Goal: Transaction & Acquisition: Purchase product/service

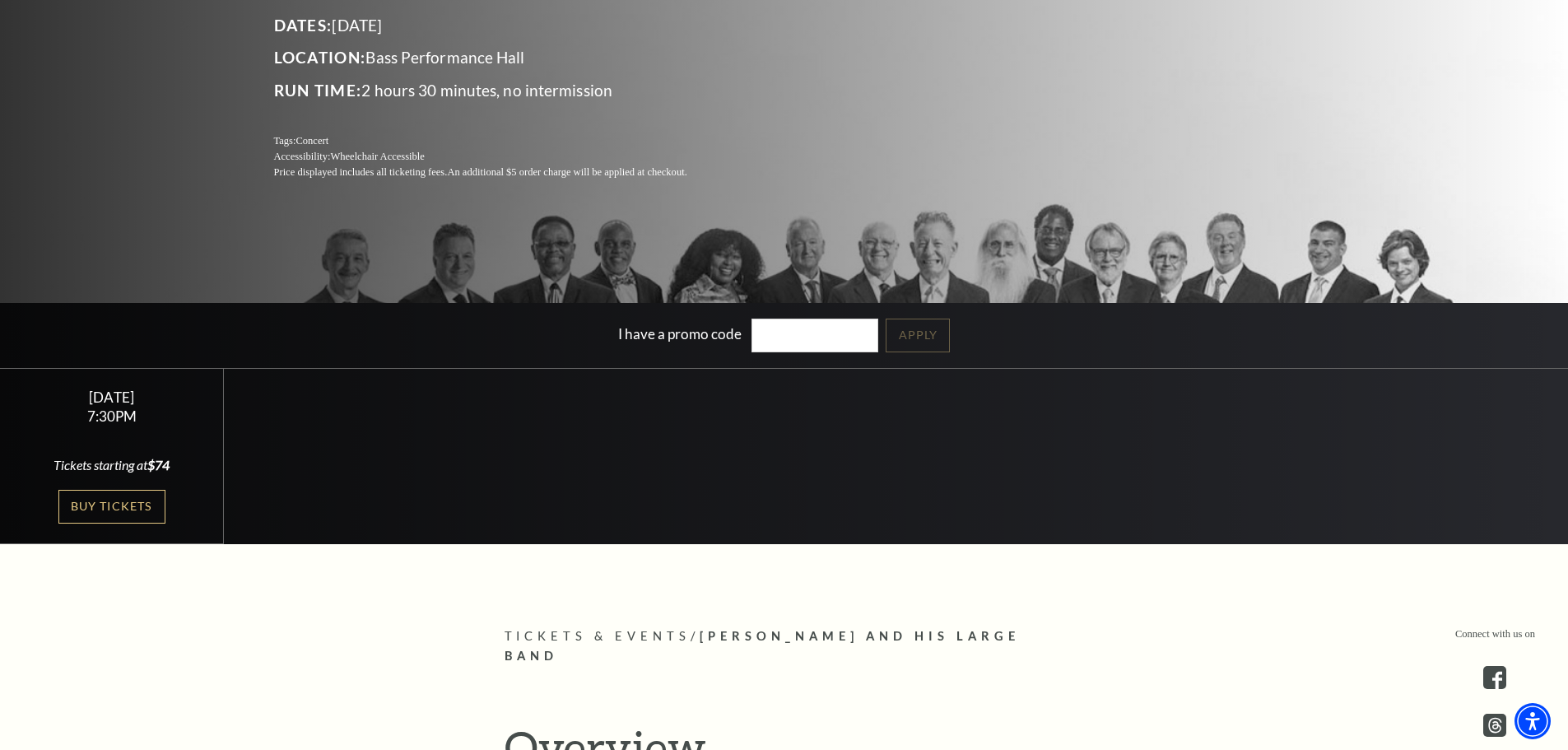
scroll to position [329, 0]
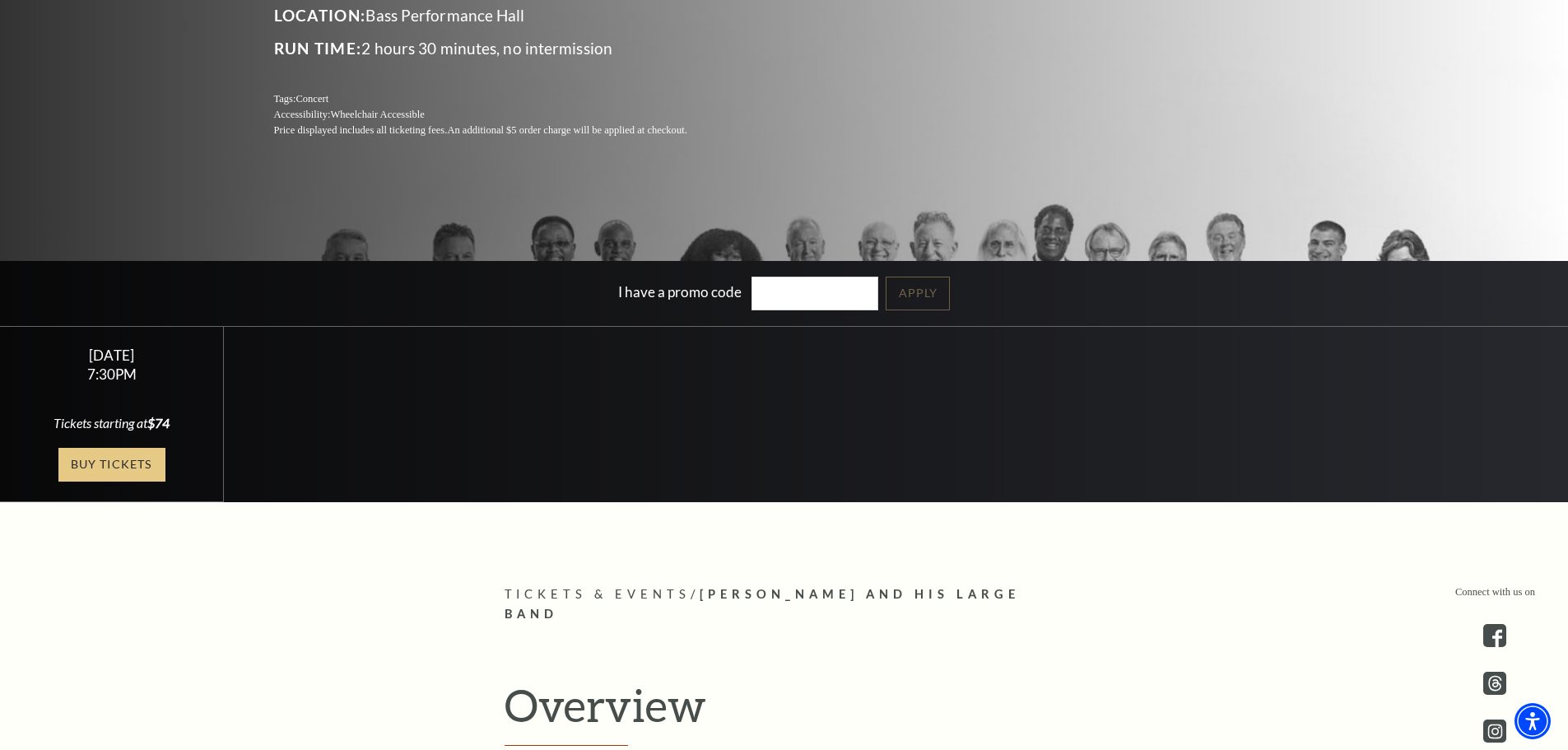
click at [107, 469] on link "Buy Tickets" at bounding box center [112, 465] width 107 height 34
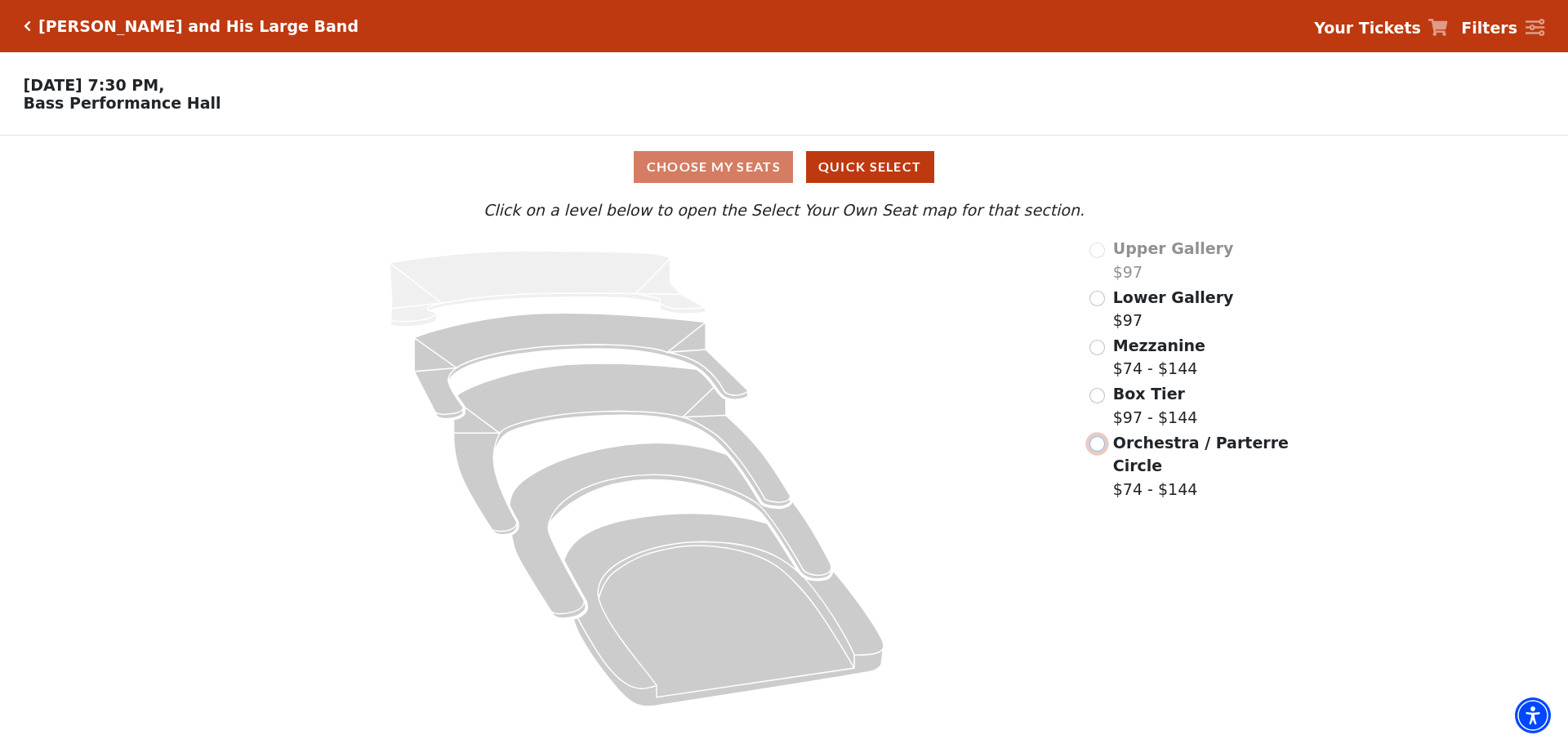
click at [1098, 452] on input "Orchestra / Parterre Circle$74 - $144\a" at bounding box center [1097, 443] width 16 height 16
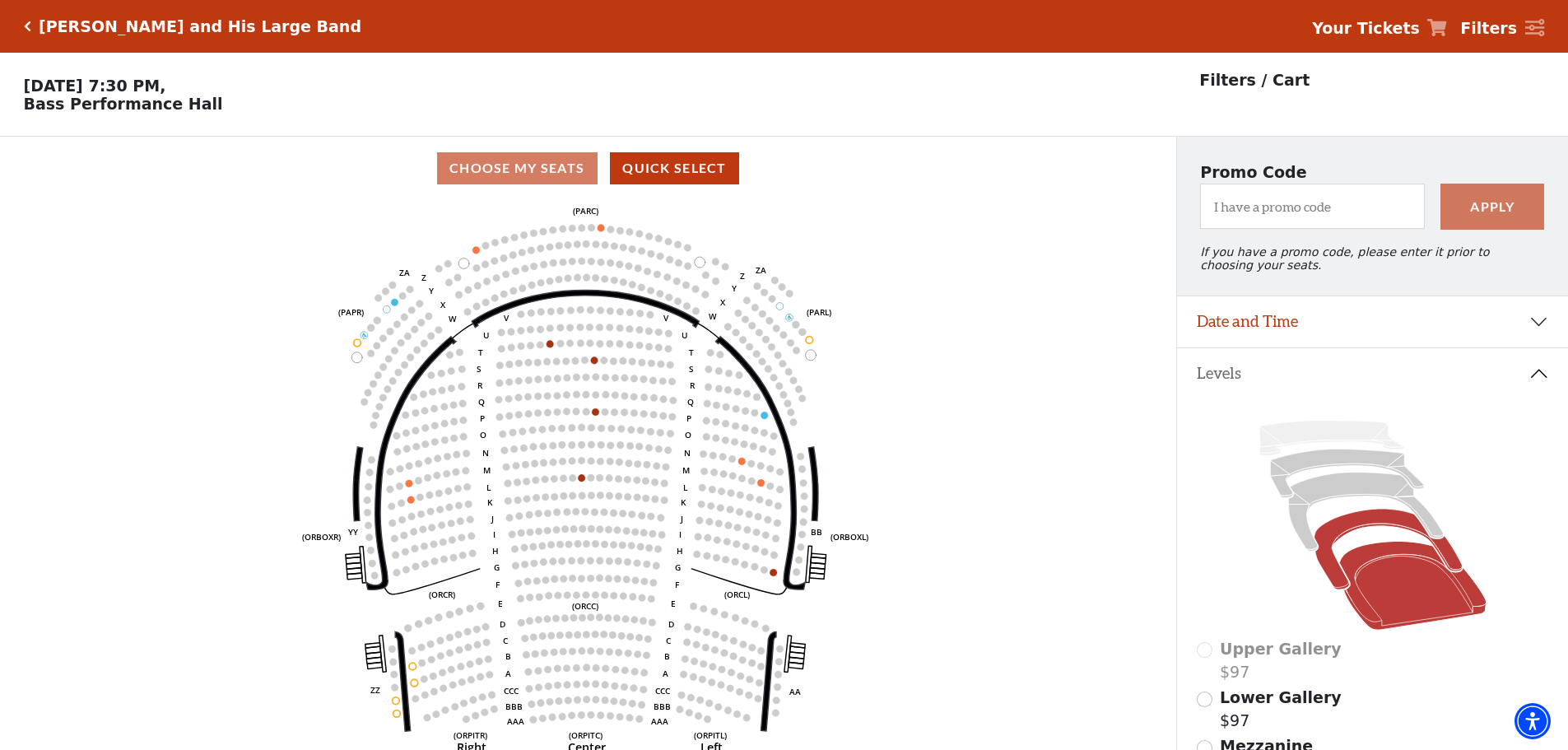
click at [1342, 531] on icon at bounding box center [1386, 551] width 148 height 81
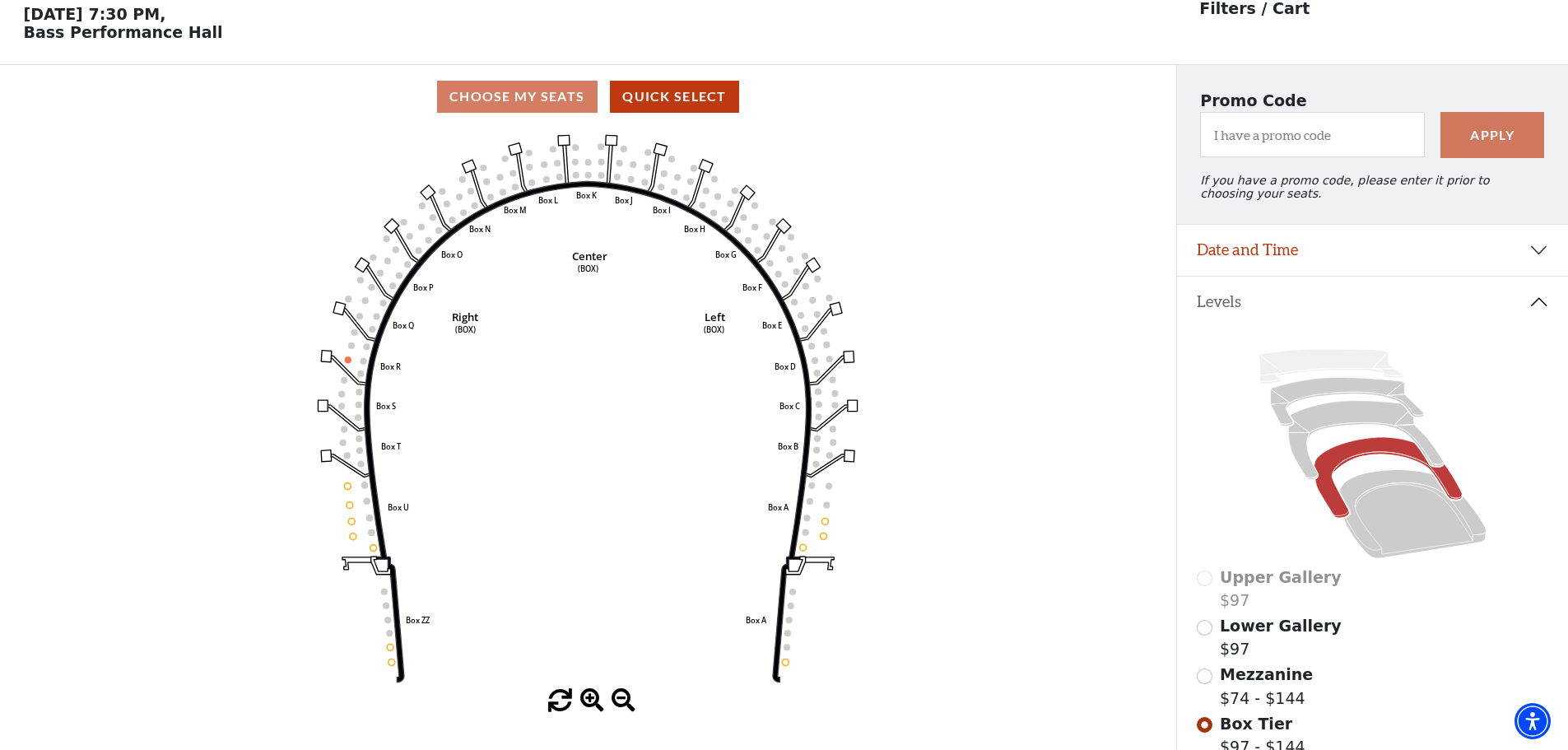
scroll to position [76, 0]
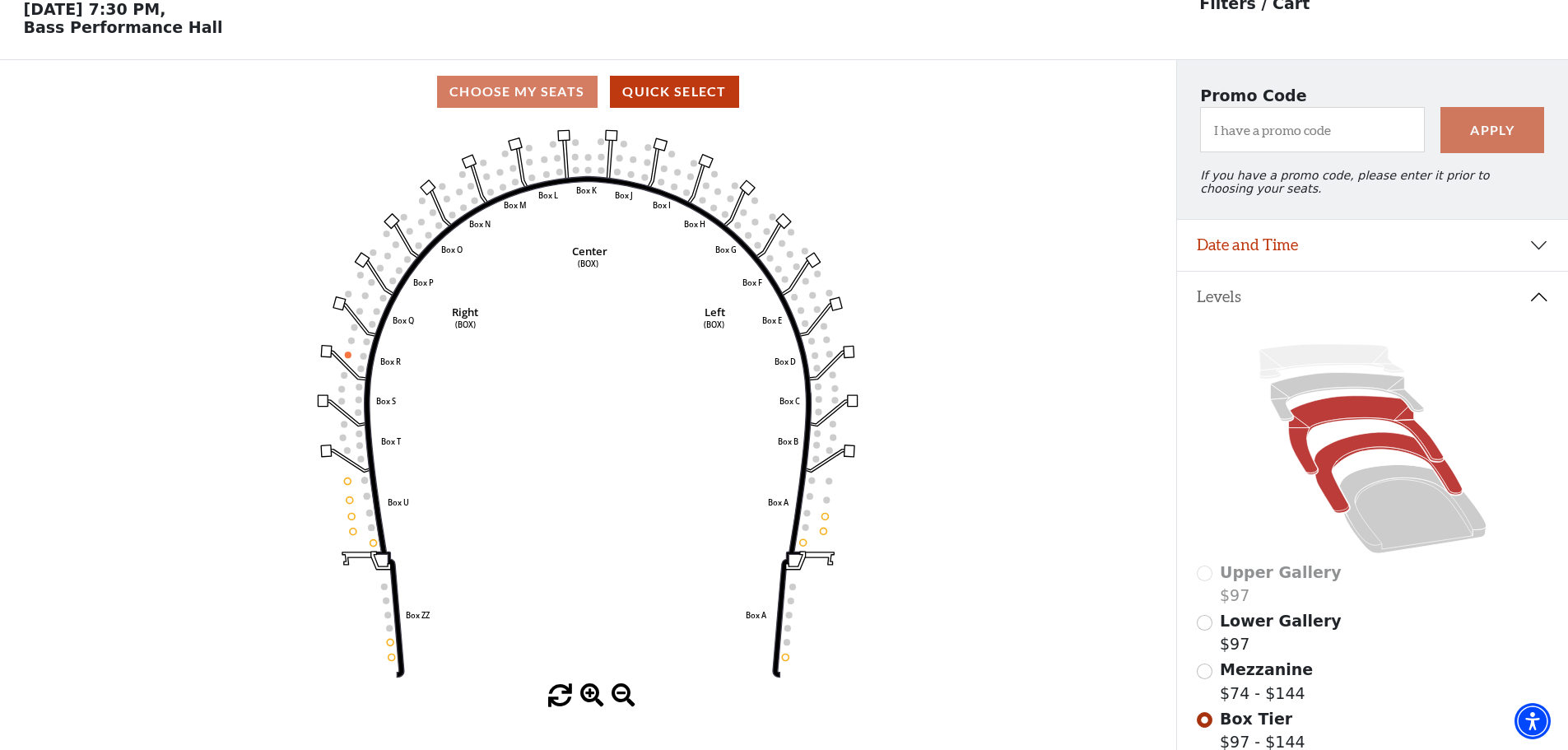
click at [1330, 418] on icon at bounding box center [1365, 436] width 154 height 79
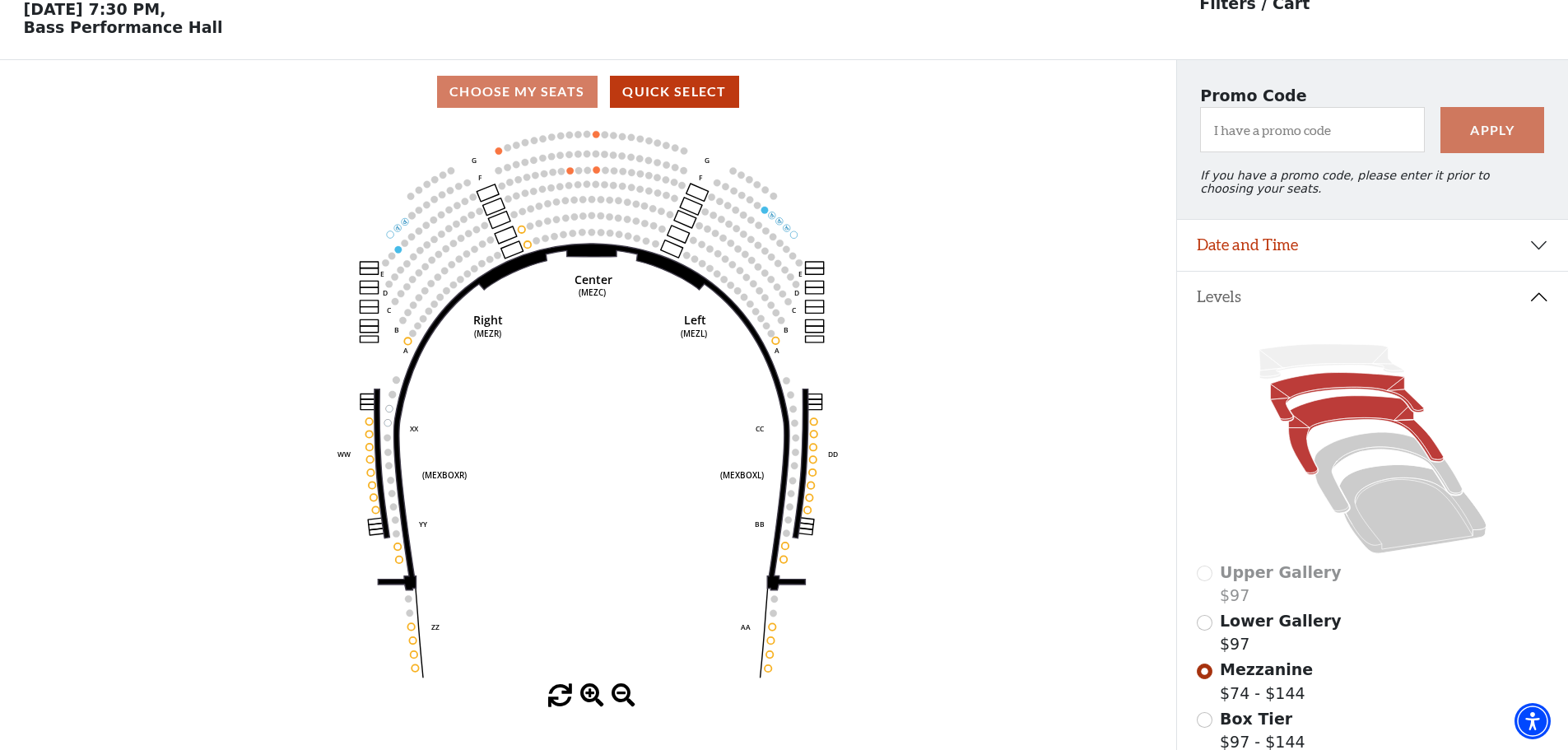
click at [1325, 391] on icon at bounding box center [1346, 397] width 153 height 49
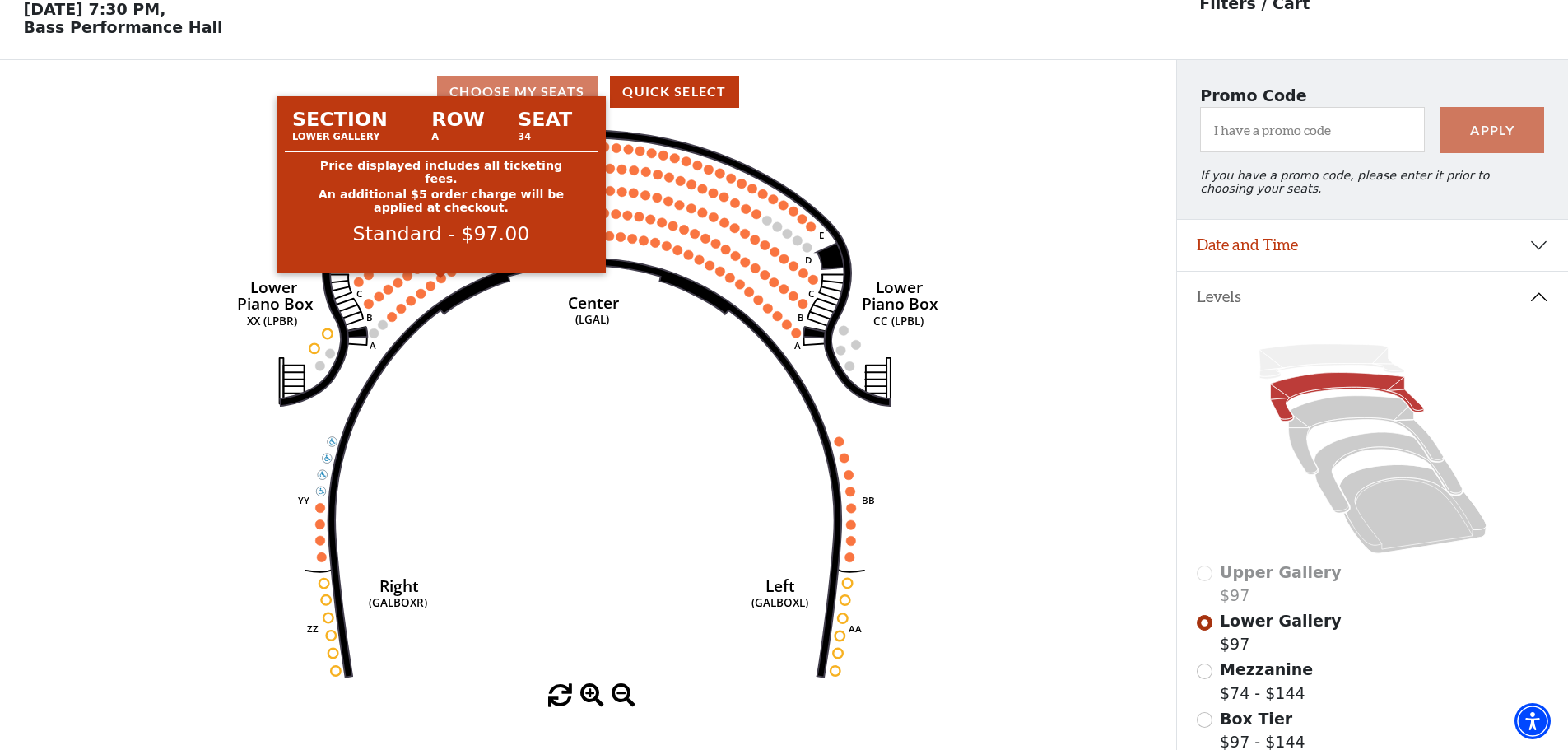
click at [441, 283] on circle at bounding box center [442, 278] width 9 height 9
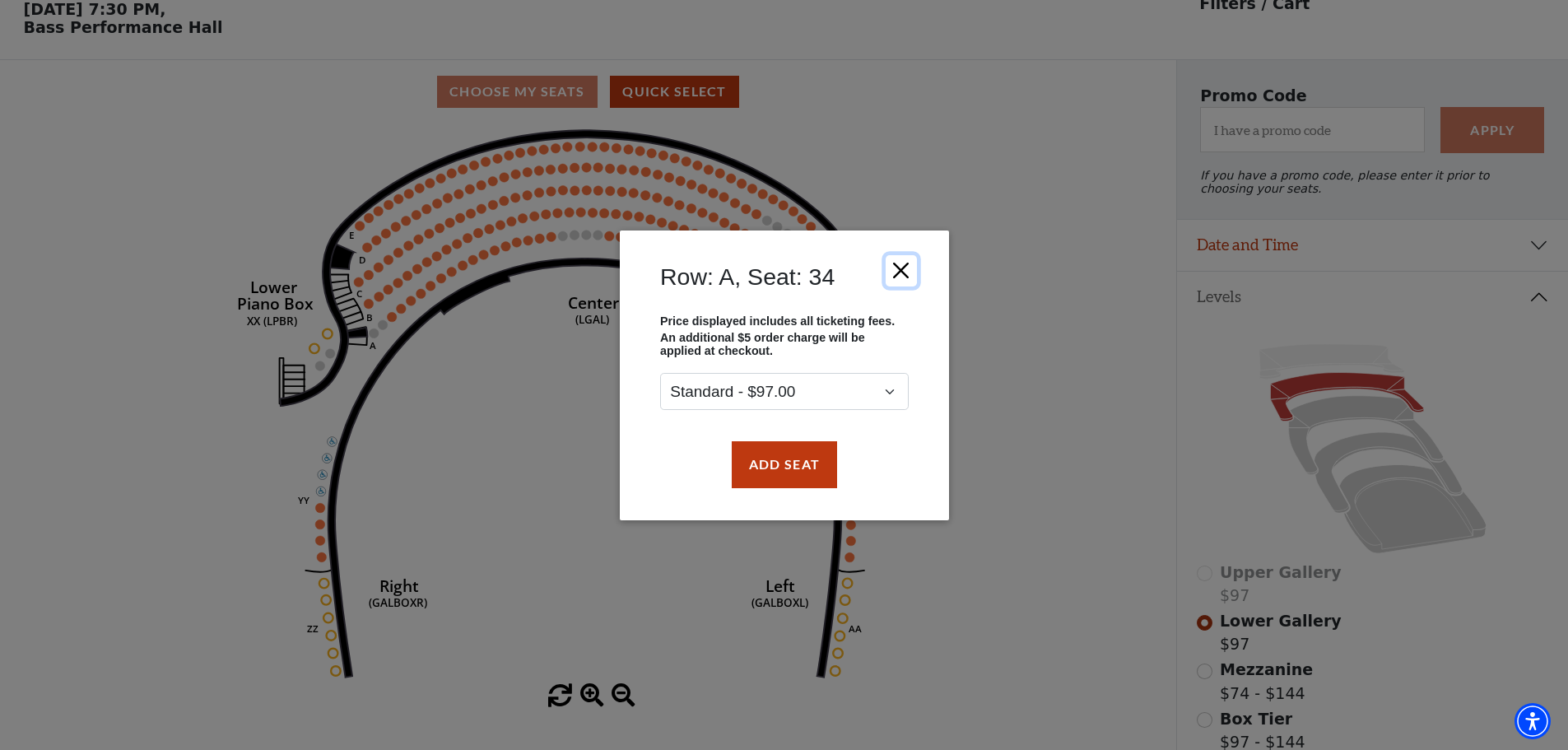
click at [896, 270] on button "Close" at bounding box center [899, 269] width 31 height 31
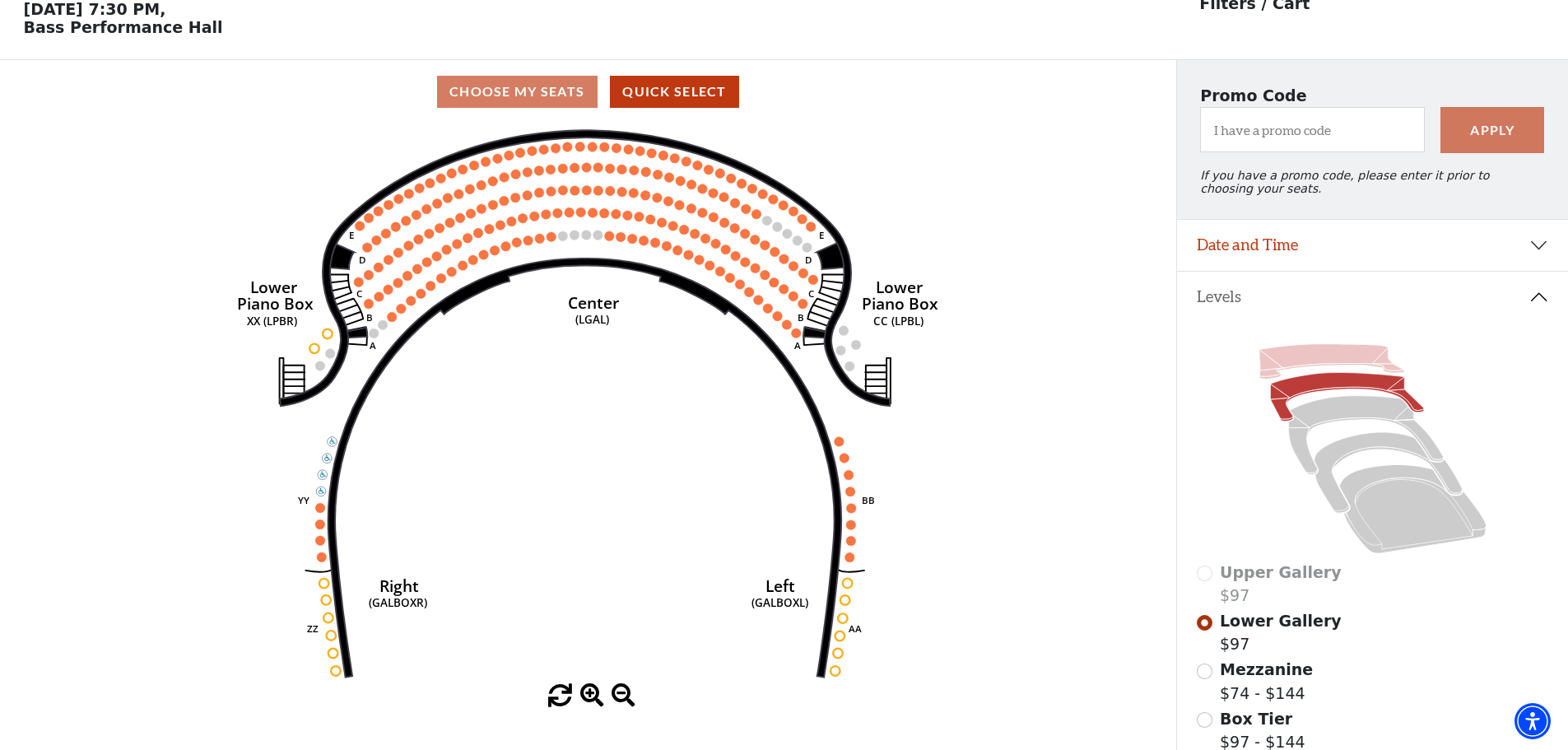
click at [1329, 369] on icon at bounding box center [1331, 361] width 145 height 35
click at [1292, 378] on icon at bounding box center [1331, 361] width 145 height 35
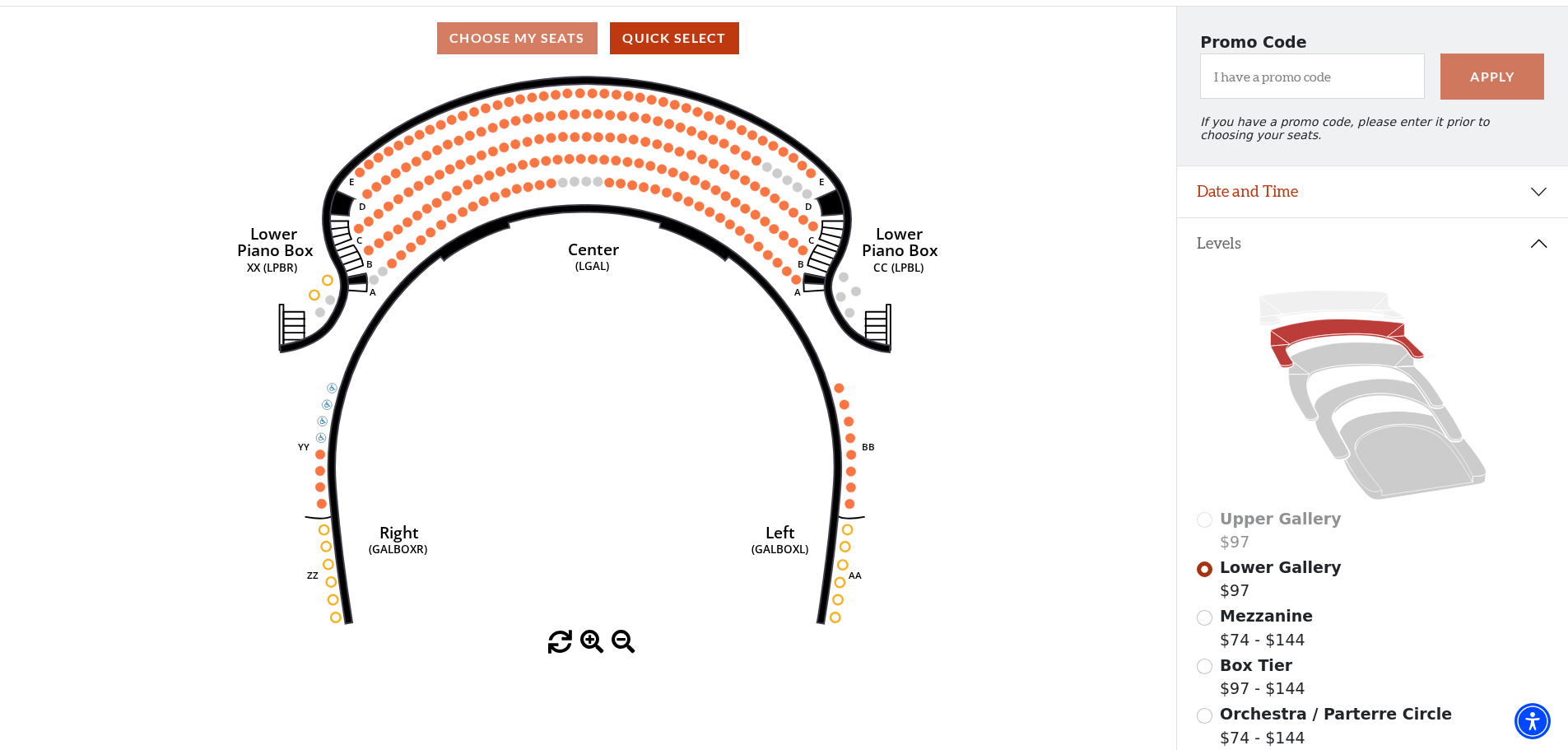
scroll to position [159, 0]
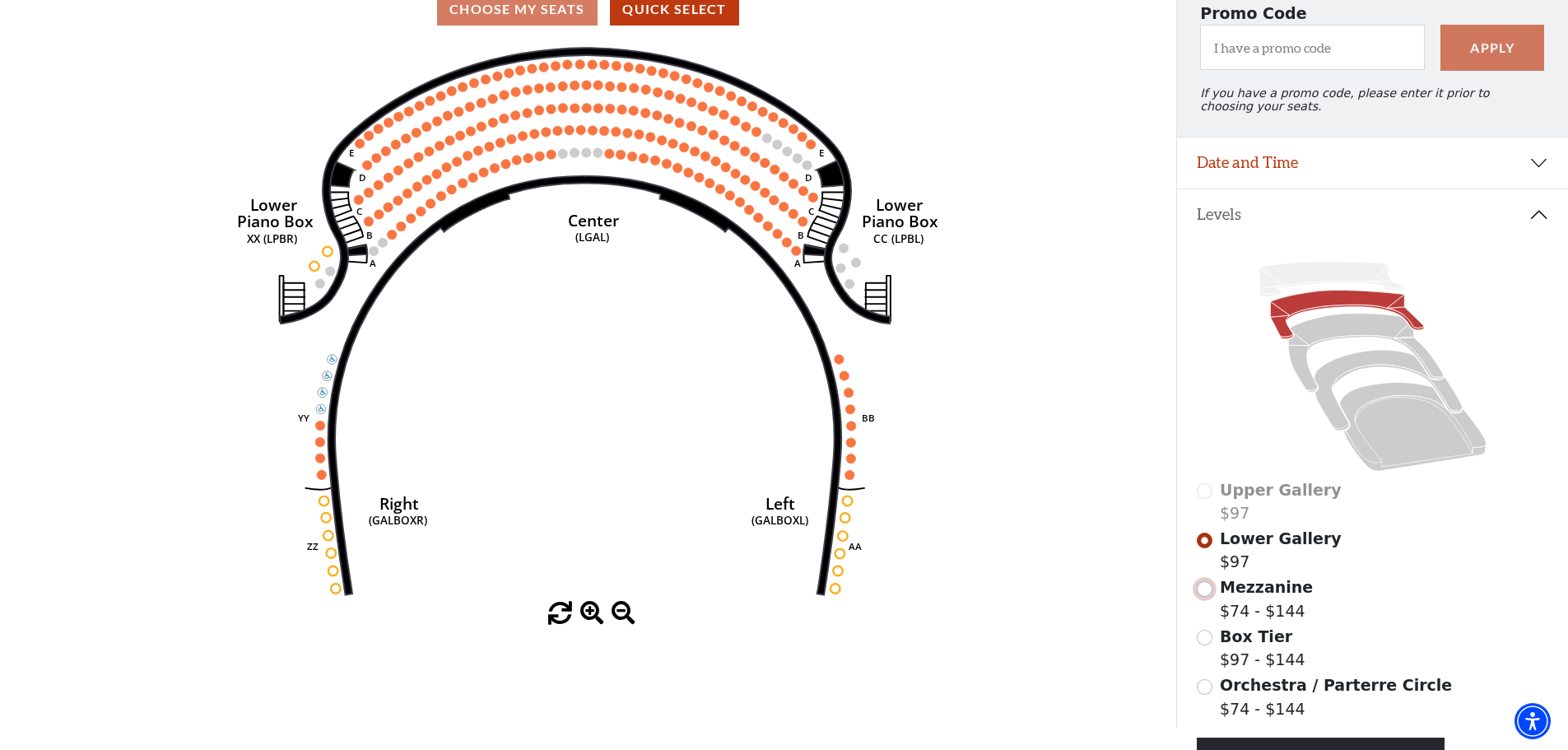
click at [1202, 597] on input "Mezzanine$74 - $144\a" at bounding box center [1204, 589] width 16 height 16
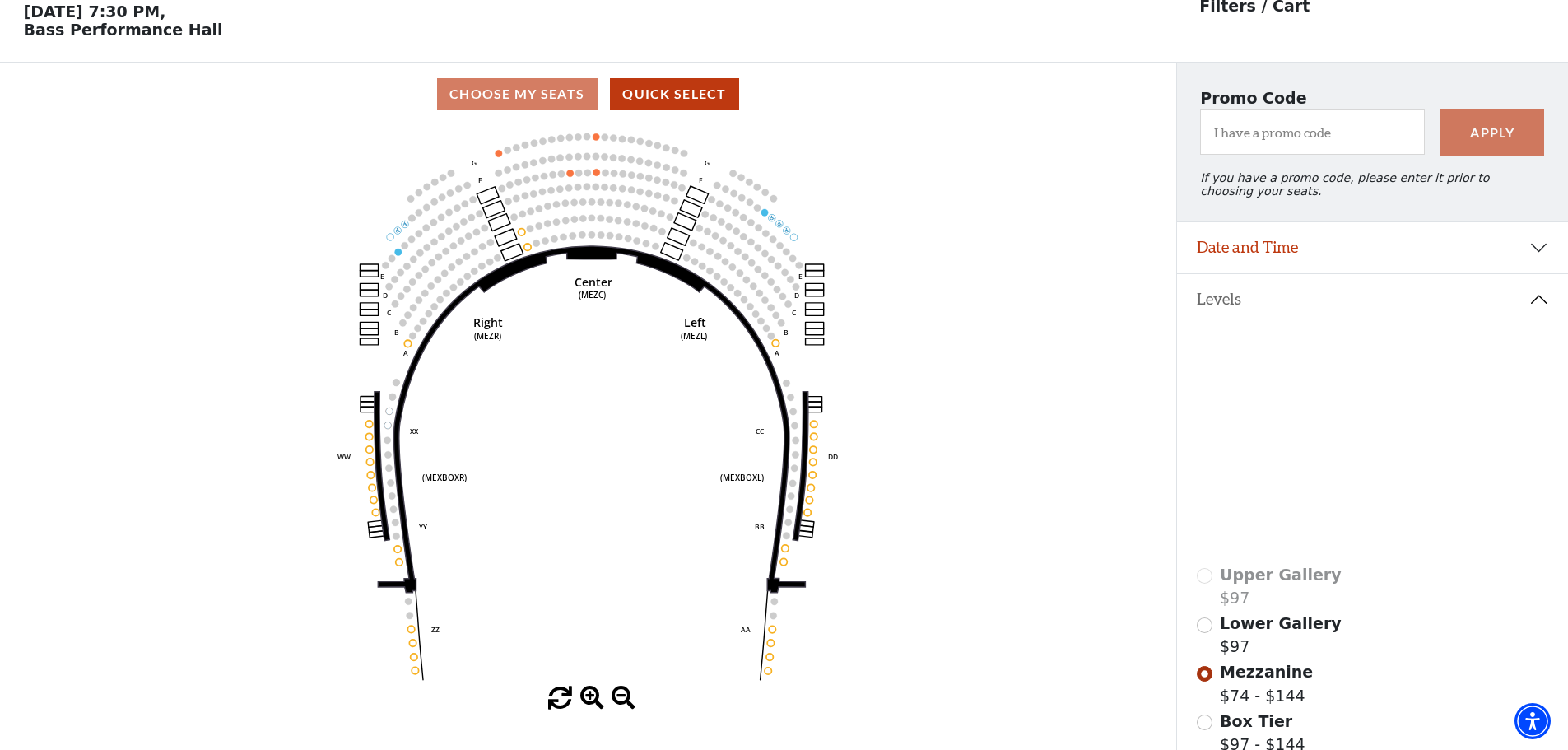
scroll to position [76, 0]
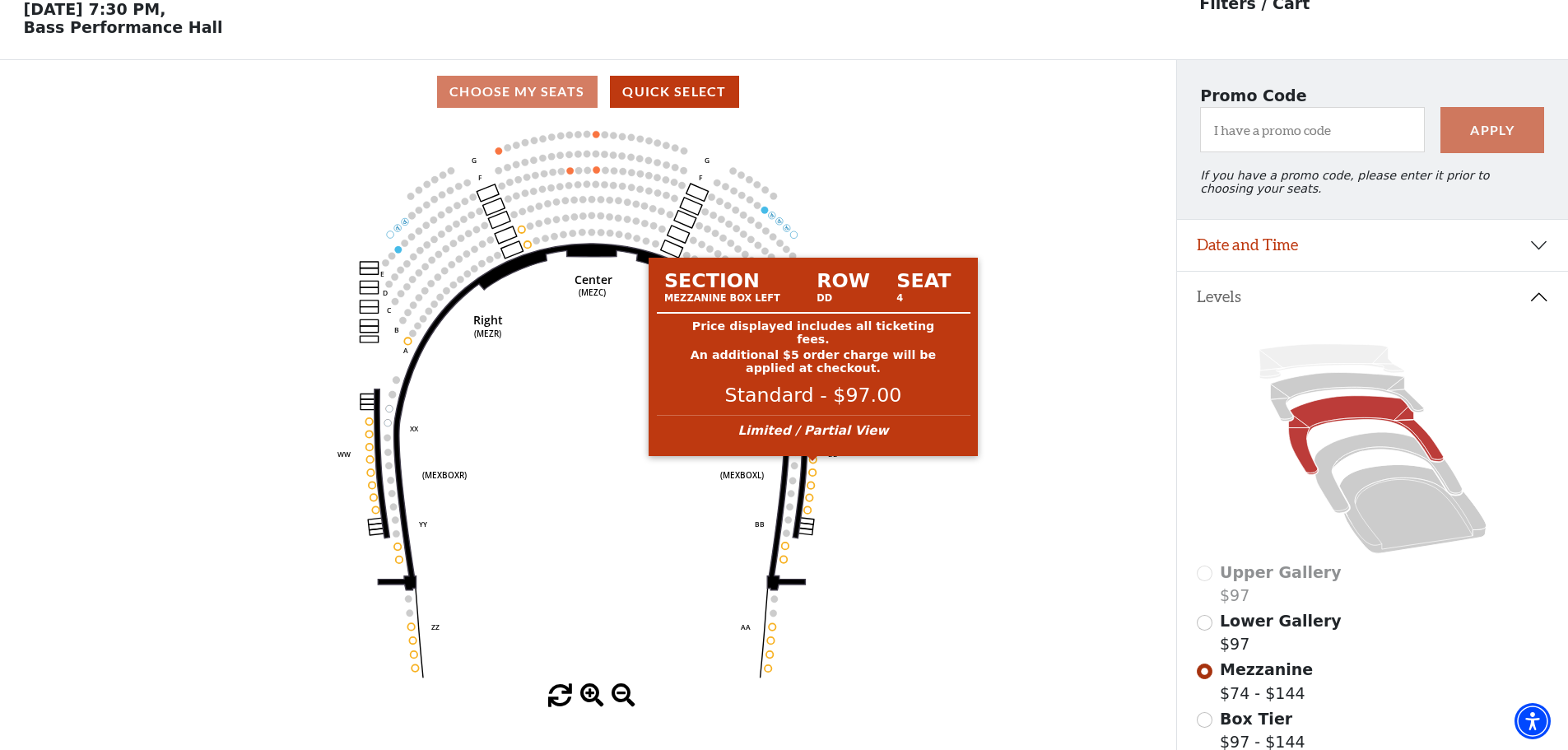
click at [813, 463] on circle at bounding box center [813, 459] width 7 height 7
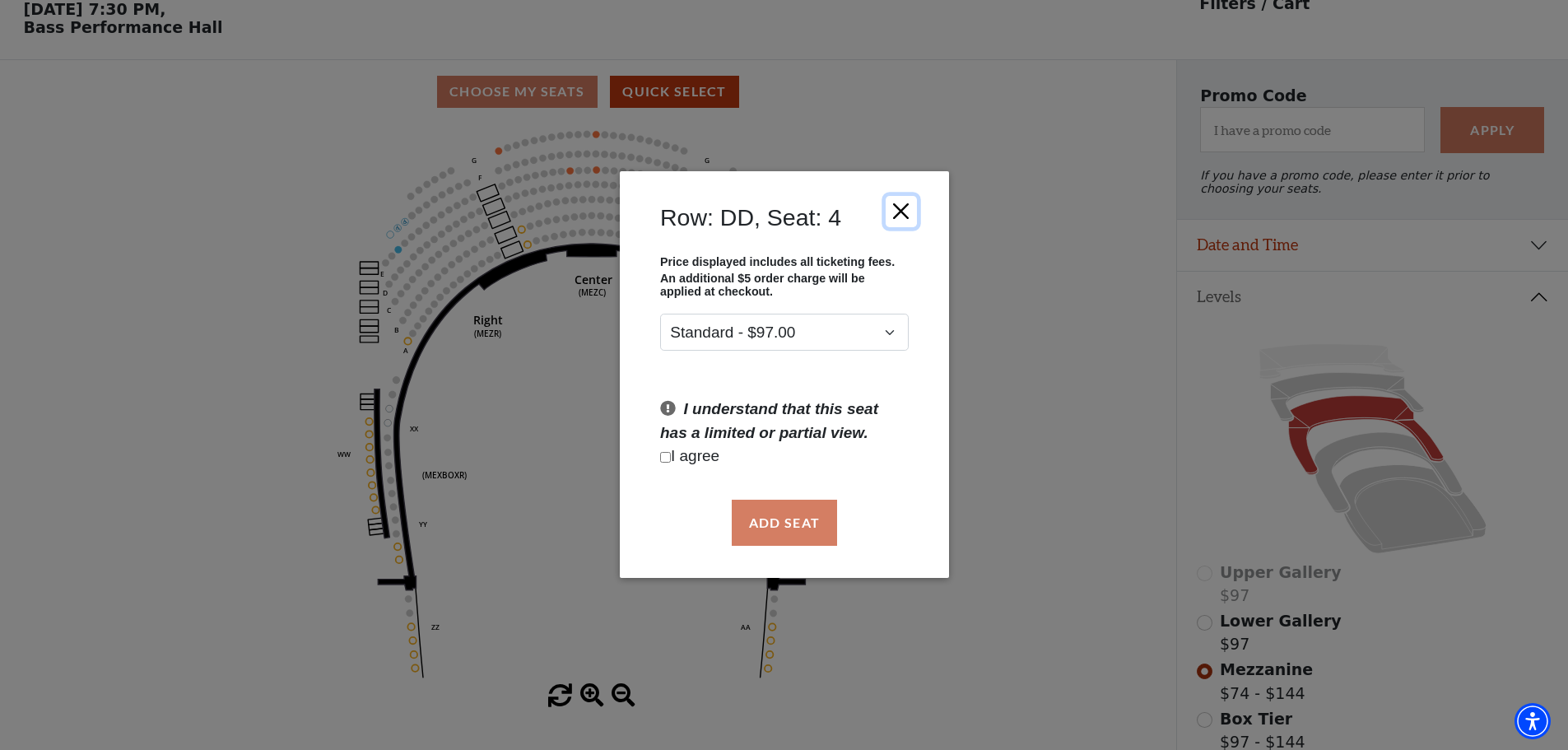
click at [901, 209] on button "Close" at bounding box center [899, 211] width 31 height 31
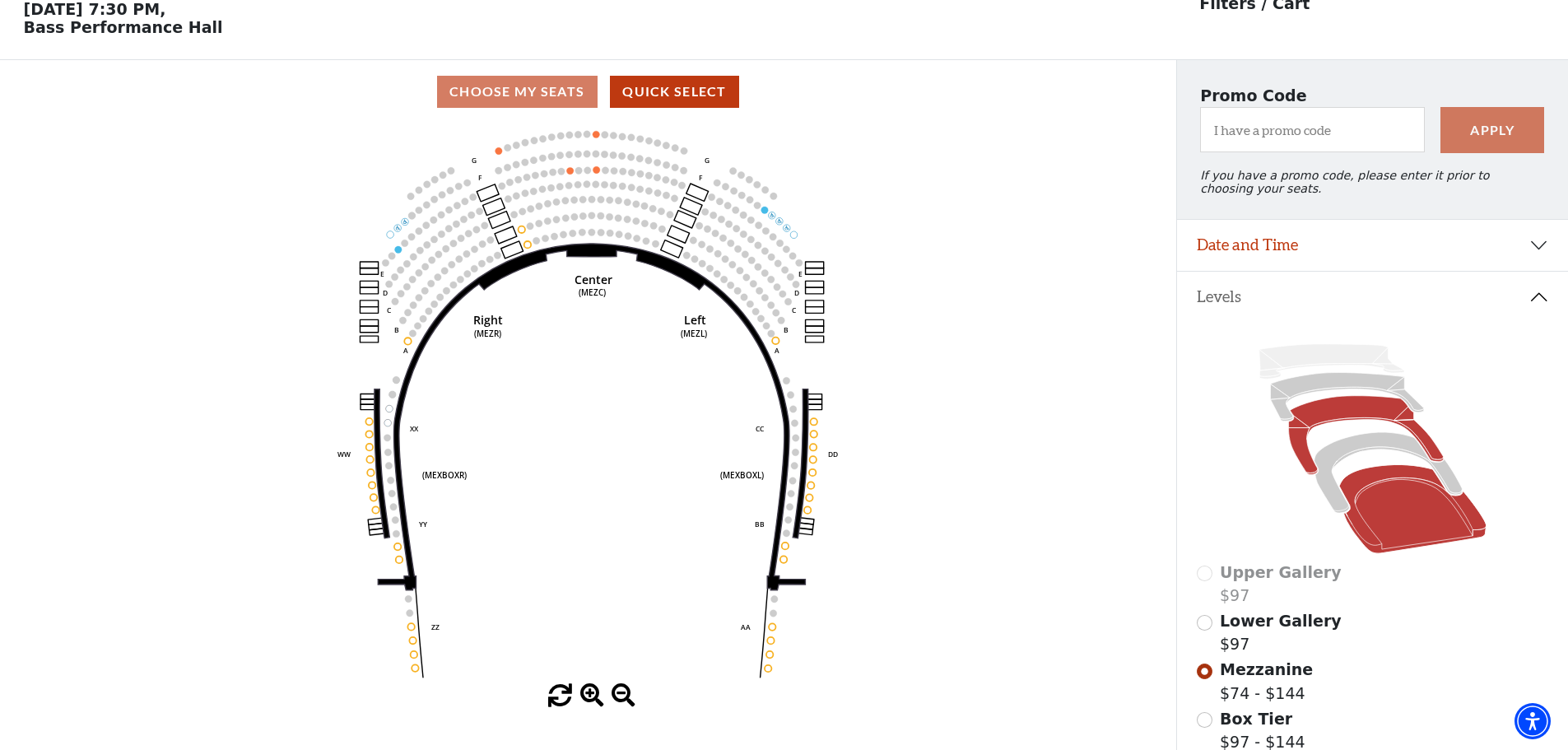
click at [1418, 535] on icon at bounding box center [1412, 509] width 148 height 88
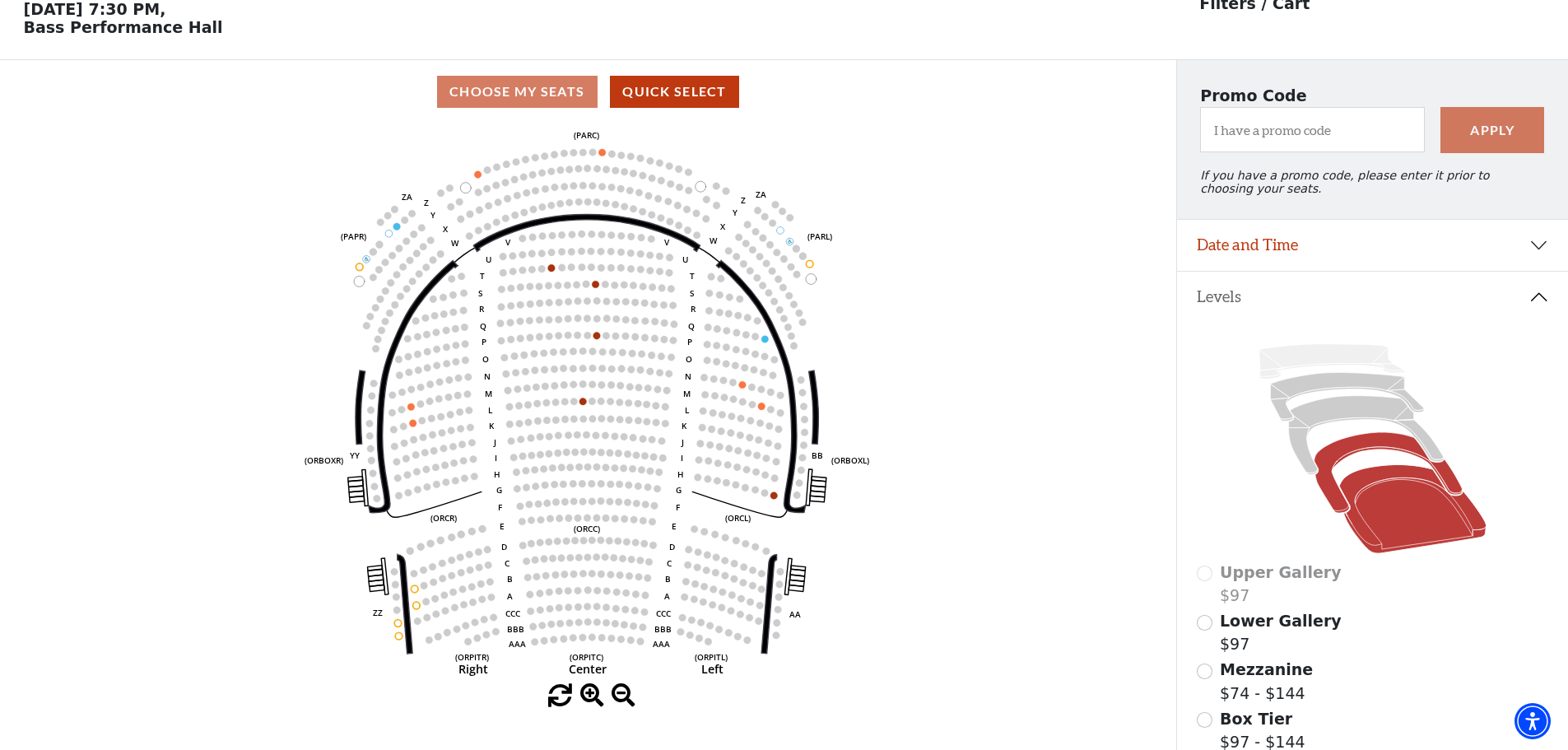
click at [1384, 449] on icon at bounding box center [1386, 473] width 148 height 81
